Goal: Information Seeking & Learning: Learn about a topic

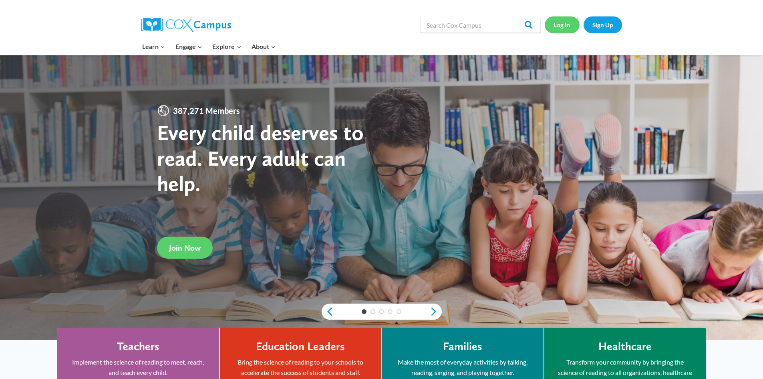
click at [565, 26] on link "Log In" at bounding box center [562, 24] width 35 height 16
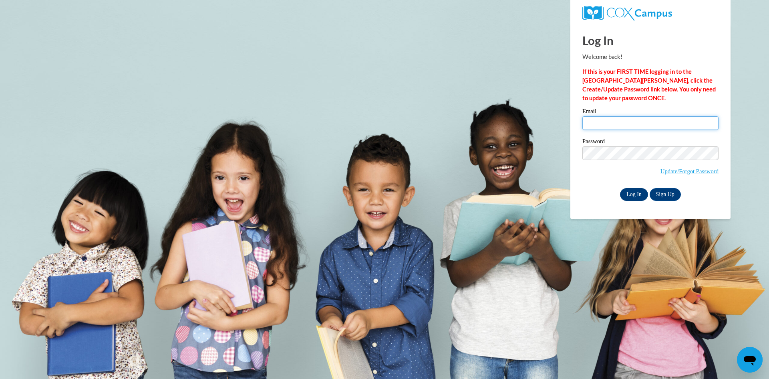
type input "csmith1610@kctcs.edu"
click at [634, 200] on input "Log In" at bounding box center [634, 194] width 28 height 13
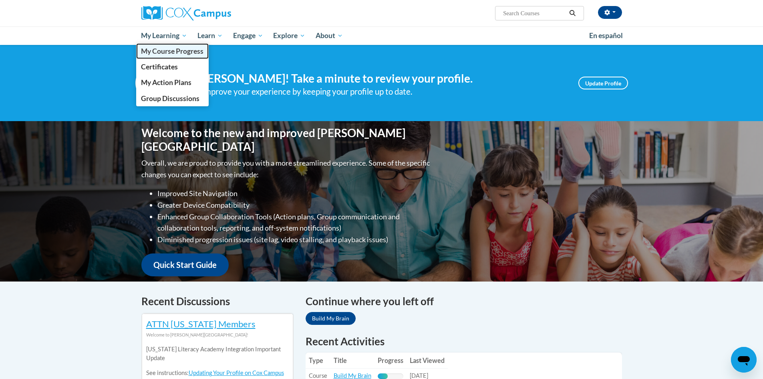
click at [170, 50] on span "My Course Progress" at bounding box center [172, 51] width 63 height 8
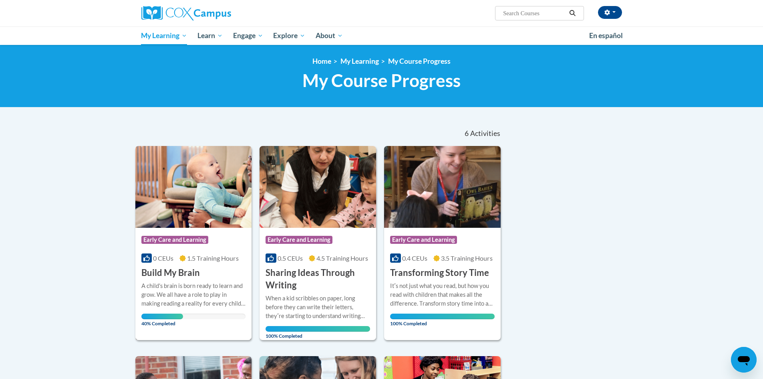
click at [217, 261] on span "1.5 Training Hours" at bounding box center [213, 258] width 52 height 8
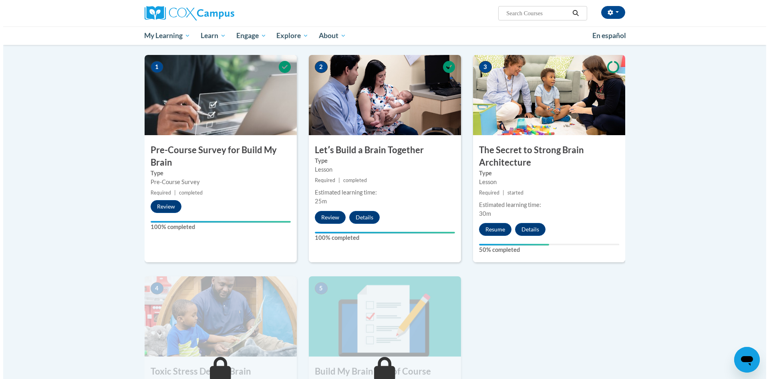
scroll to position [200, 0]
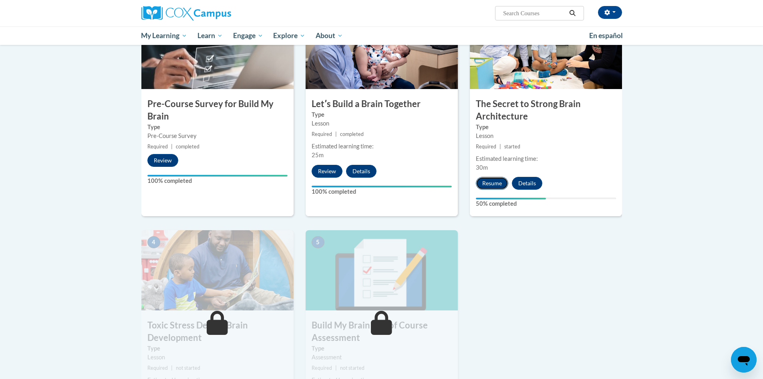
click at [494, 183] on button "Resume" at bounding box center [492, 183] width 32 height 13
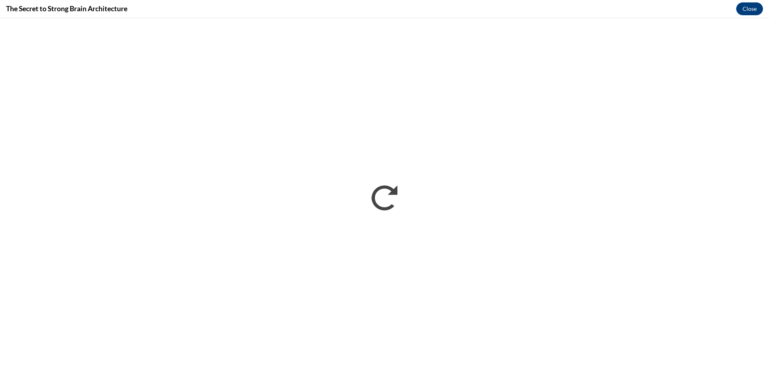
scroll to position [0, 0]
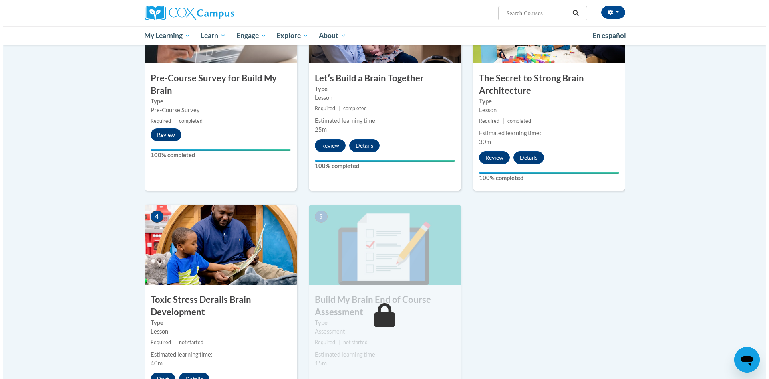
scroll to position [240, 0]
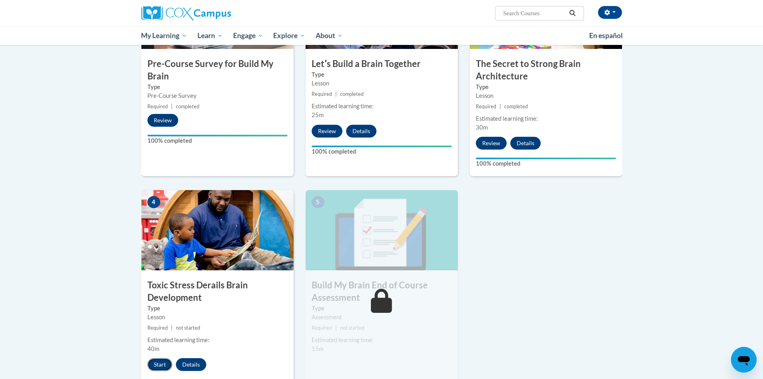
click at [158, 363] on button "Start" at bounding box center [159, 364] width 25 height 13
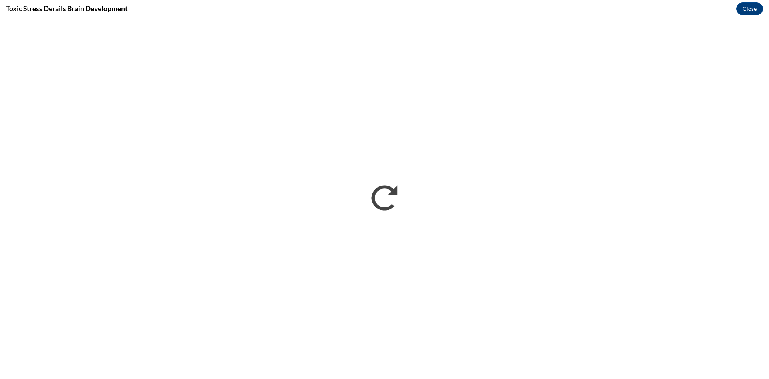
scroll to position [0, 0]
